Goal: Information Seeking & Learning: Check status

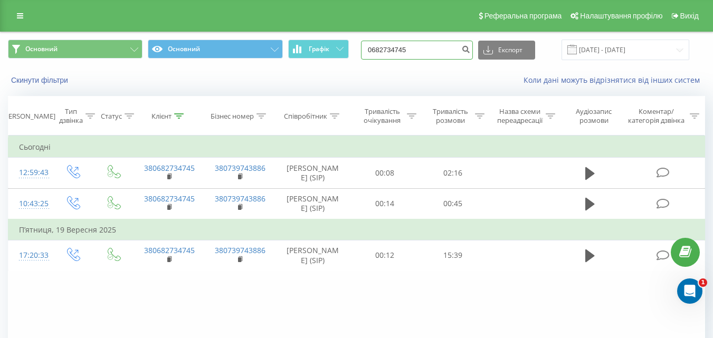
click at [428, 48] on input "0682734745" at bounding box center [417, 50] width 112 height 19
drag, startPoint x: 428, startPoint y: 48, endPoint x: 374, endPoint y: 48, distance: 53.9
click at [374, 48] on input "0682734745" at bounding box center [417, 50] width 112 height 19
paste input "[PHONE_NUMBER]"
type input "[PHONE_NUMBER]"
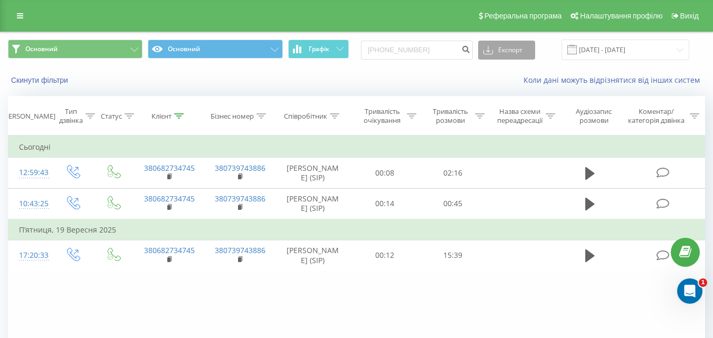
click at [519, 48] on button "Експорт" at bounding box center [506, 50] width 57 height 19
click at [471, 46] on icon "submit" at bounding box center [466, 48] width 9 height 6
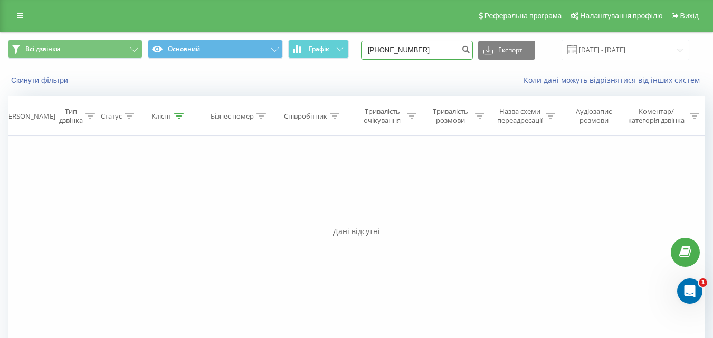
click at [392, 52] on input "[PHONE_NUMBER]" at bounding box center [417, 50] width 112 height 19
click at [393, 49] on input "067)[PHONE_NUMBER]" at bounding box center [417, 50] width 112 height 19
click at [403, 50] on input "067719-64-36" at bounding box center [417, 50] width 112 height 19
click at [411, 50] on input "06771964-36" at bounding box center [417, 50] width 112 height 19
type input "0677196436"
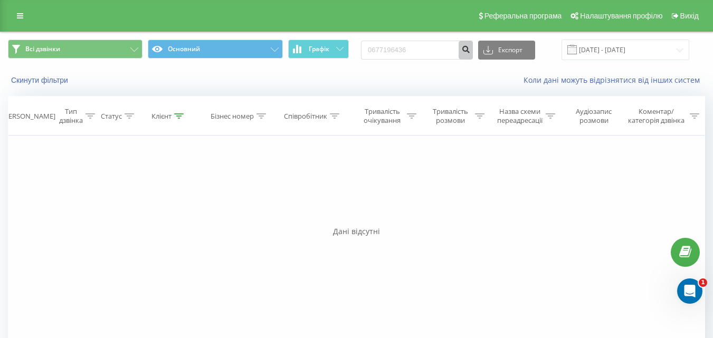
click at [471, 51] on icon "submit" at bounding box center [466, 48] width 9 height 6
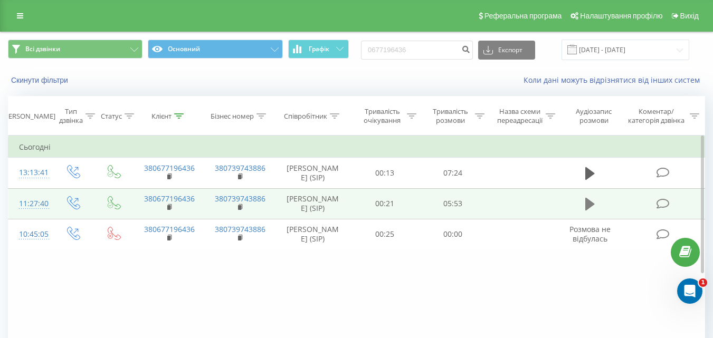
click at [584, 212] on button at bounding box center [590, 204] width 16 height 16
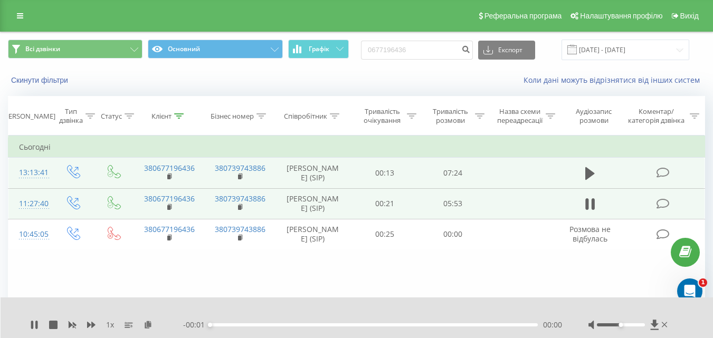
click at [663, 178] on icon at bounding box center [662, 172] width 13 height 11
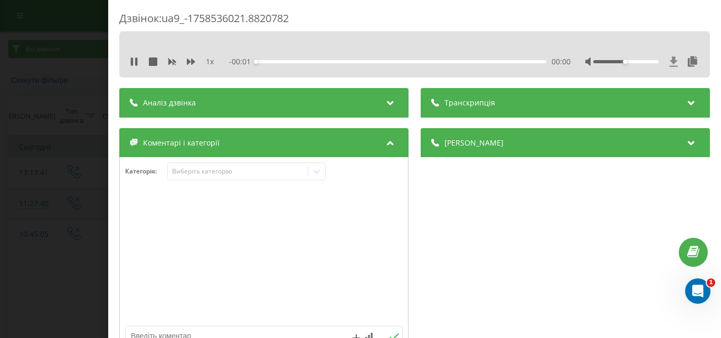
click at [670, 58] on icon at bounding box center [674, 62] width 8 height 10
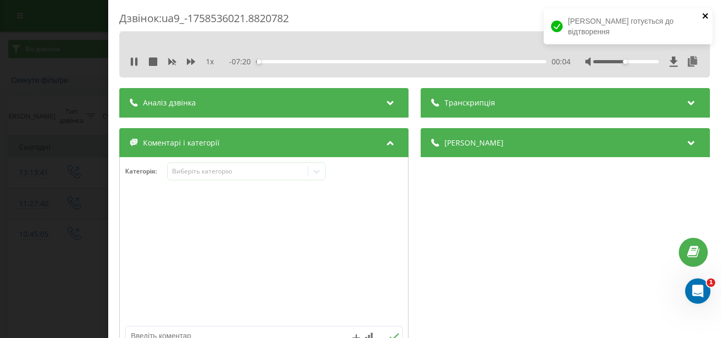
click at [703, 17] on icon "close" at bounding box center [705, 16] width 7 height 8
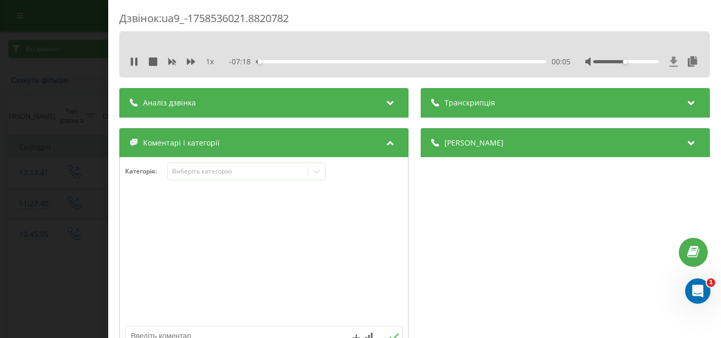
click at [670, 60] on icon at bounding box center [674, 62] width 8 height 10
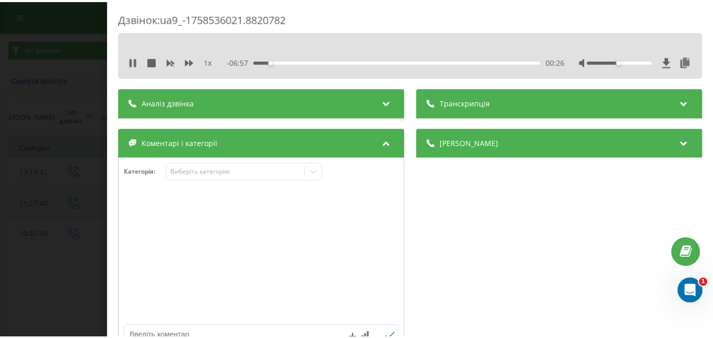
scroll to position [13, 0]
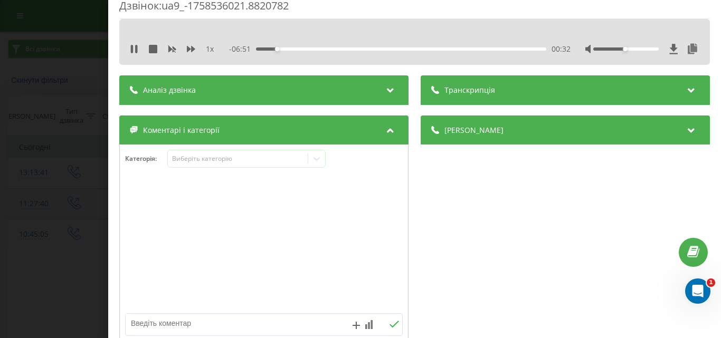
click at [20, 109] on div "Дзвінок : ua9_-1758536021.8820782 1 x - 06:51 00:32 00:32 Транскрипція Для AI-а…" at bounding box center [360, 169] width 721 height 338
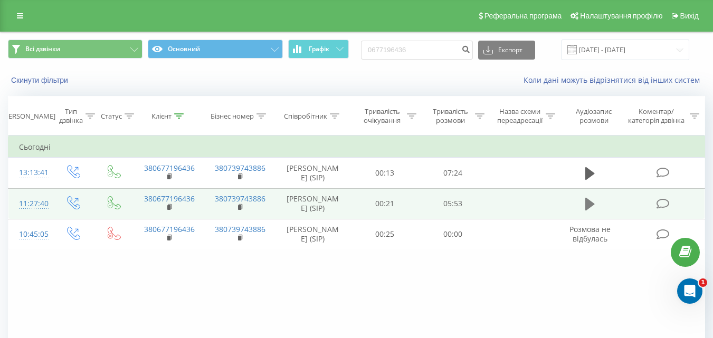
click at [590, 212] on icon at bounding box center [591, 204] width 10 height 15
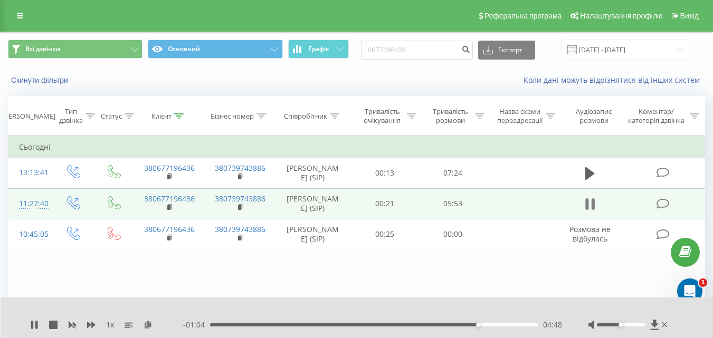
click at [594, 210] on icon at bounding box center [593, 205] width 3 height 12
